Goal: Find specific page/section: Find specific page/section

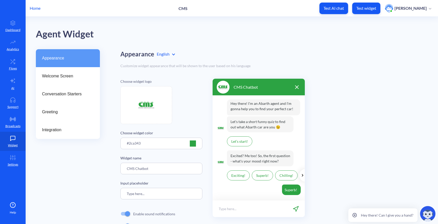
click at [33, 6] on p "Home" at bounding box center [35, 8] width 11 height 6
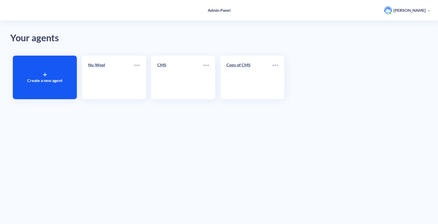
click at [121, 75] on link "Nu-Wool" at bounding box center [111, 77] width 46 height 31
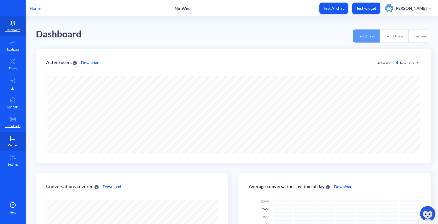
click at [12, 143] on p "Widget" at bounding box center [13, 145] width 10 height 5
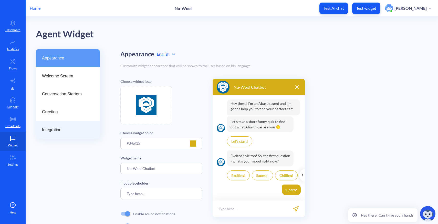
click at [81, 134] on div "Integration" at bounding box center [68, 130] width 64 height 18
